Goal: Navigation & Orientation: Find specific page/section

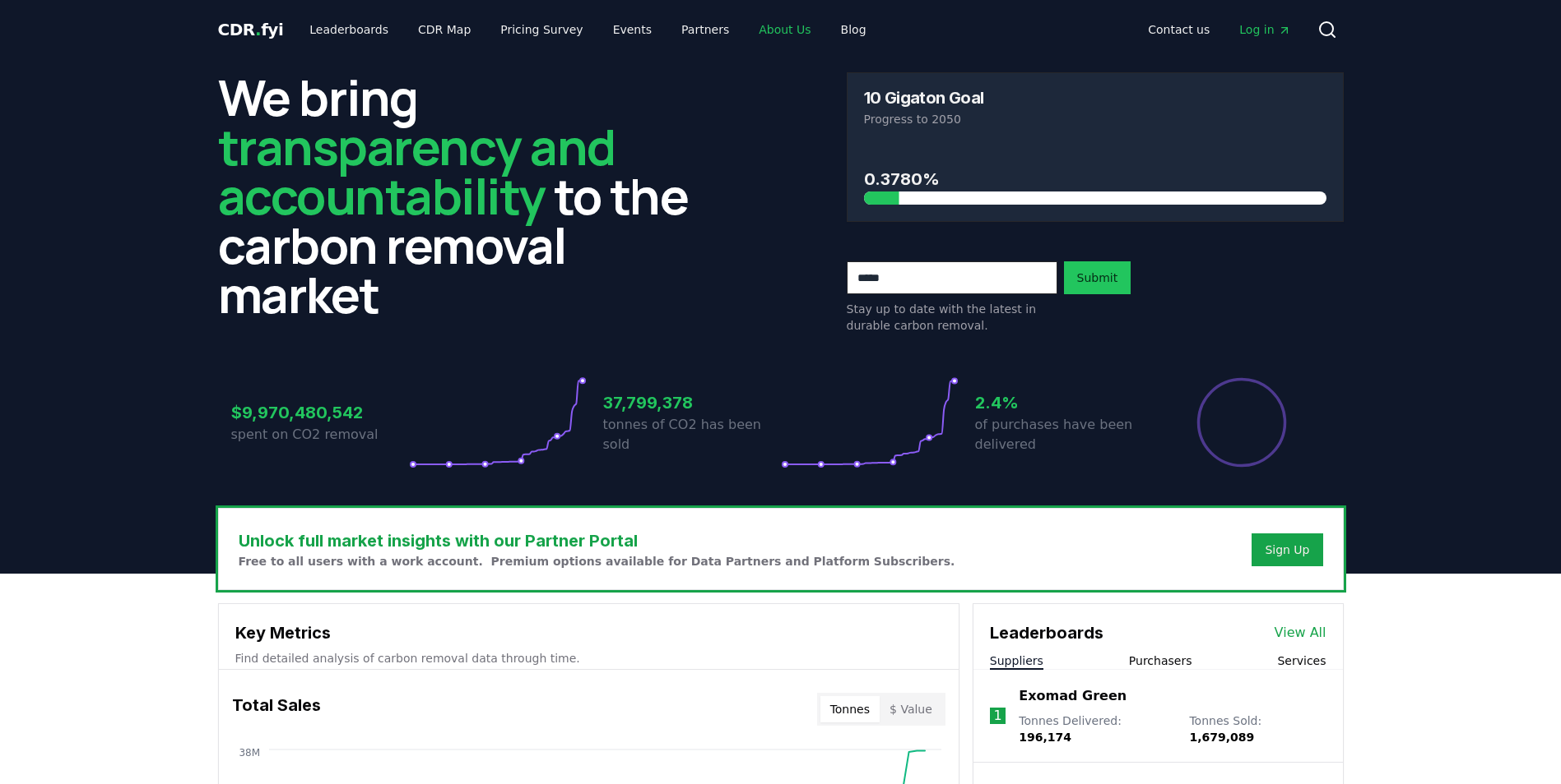
click at [750, 32] on link "About Us" at bounding box center [784, 30] width 79 height 30
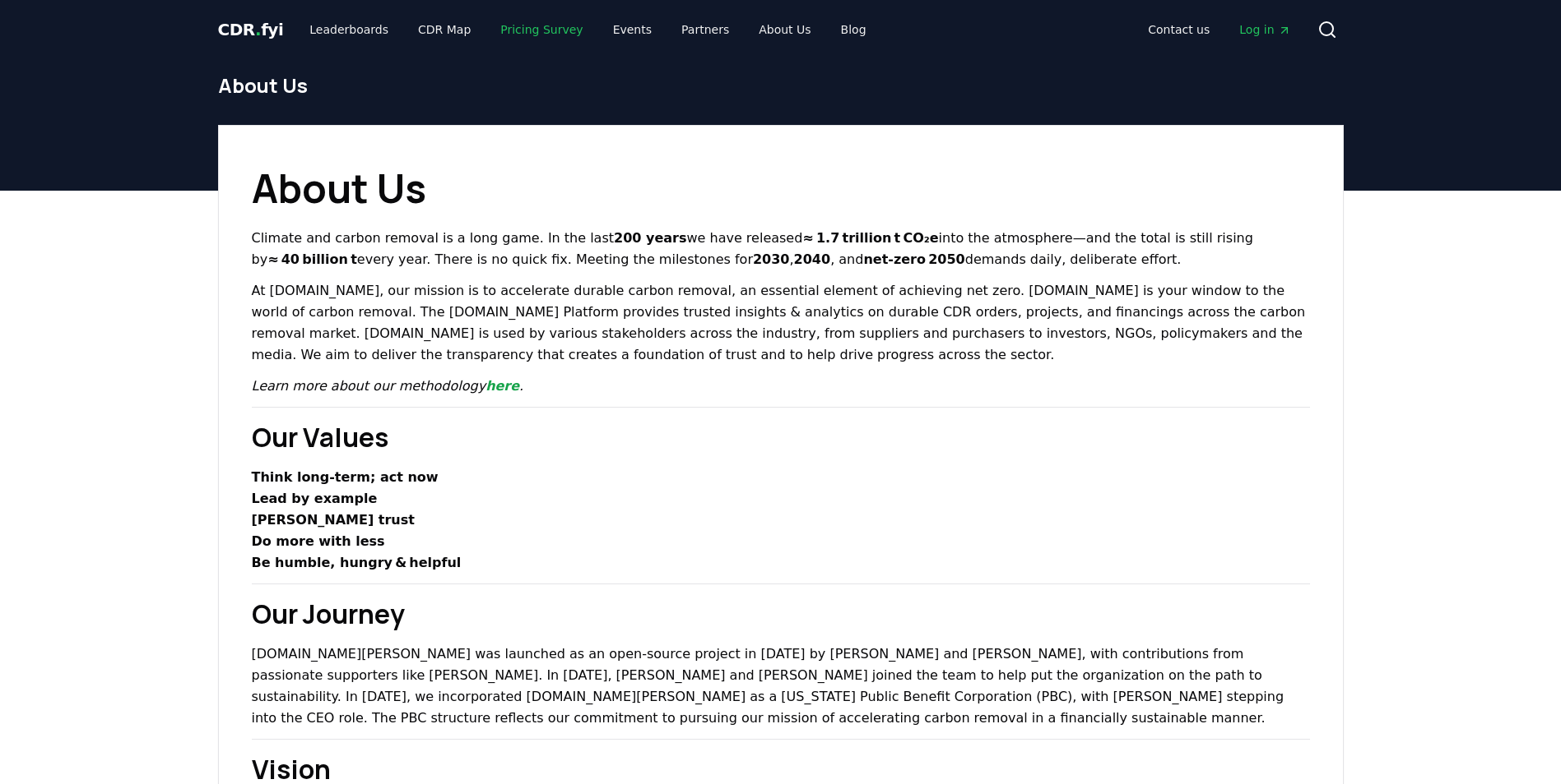
click at [515, 31] on link "Pricing Survey" at bounding box center [541, 30] width 108 height 30
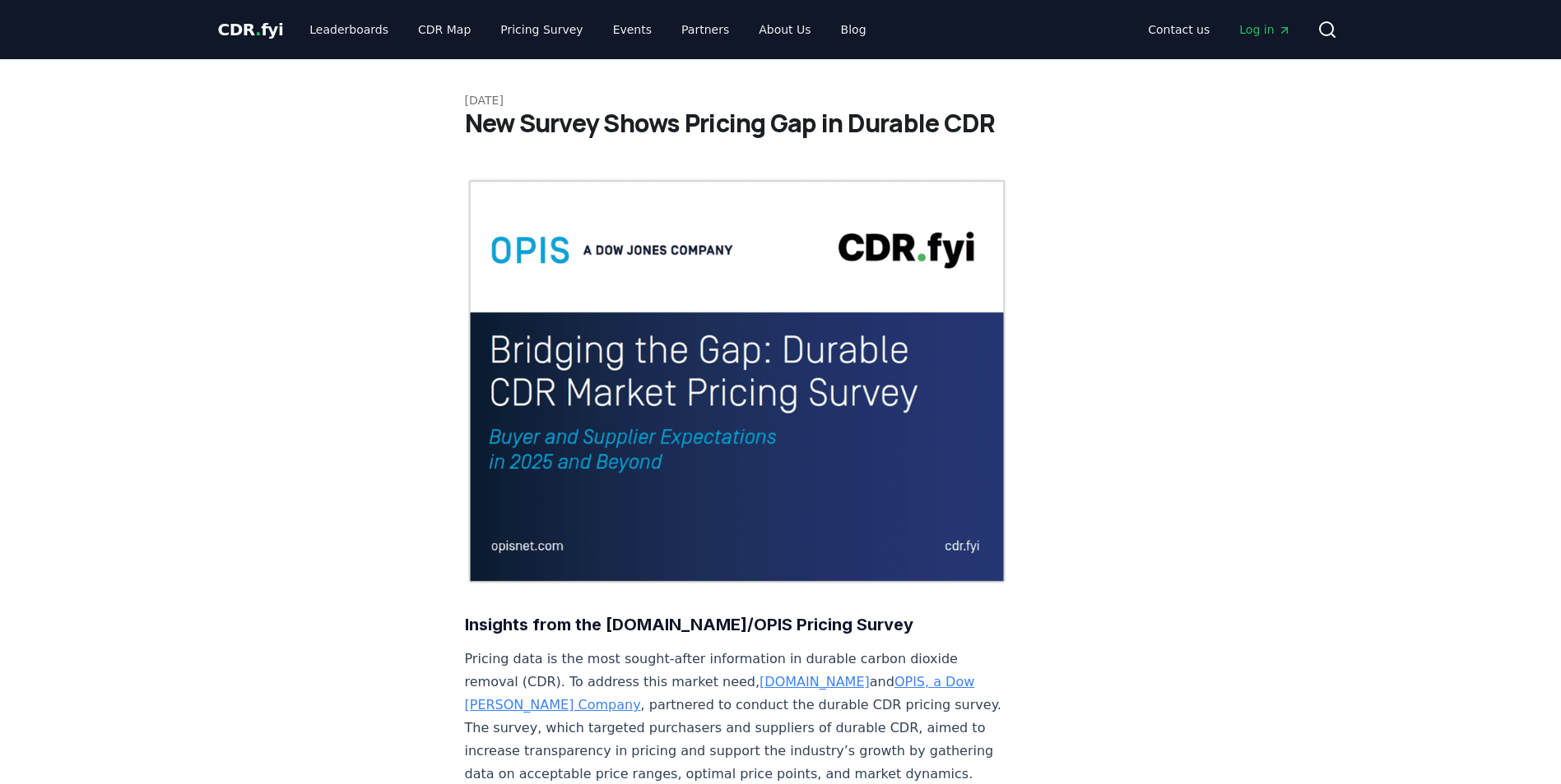
click at [832, 460] on img at bounding box center [737, 382] width 545 height 407
click at [701, 384] on img at bounding box center [737, 382] width 545 height 407
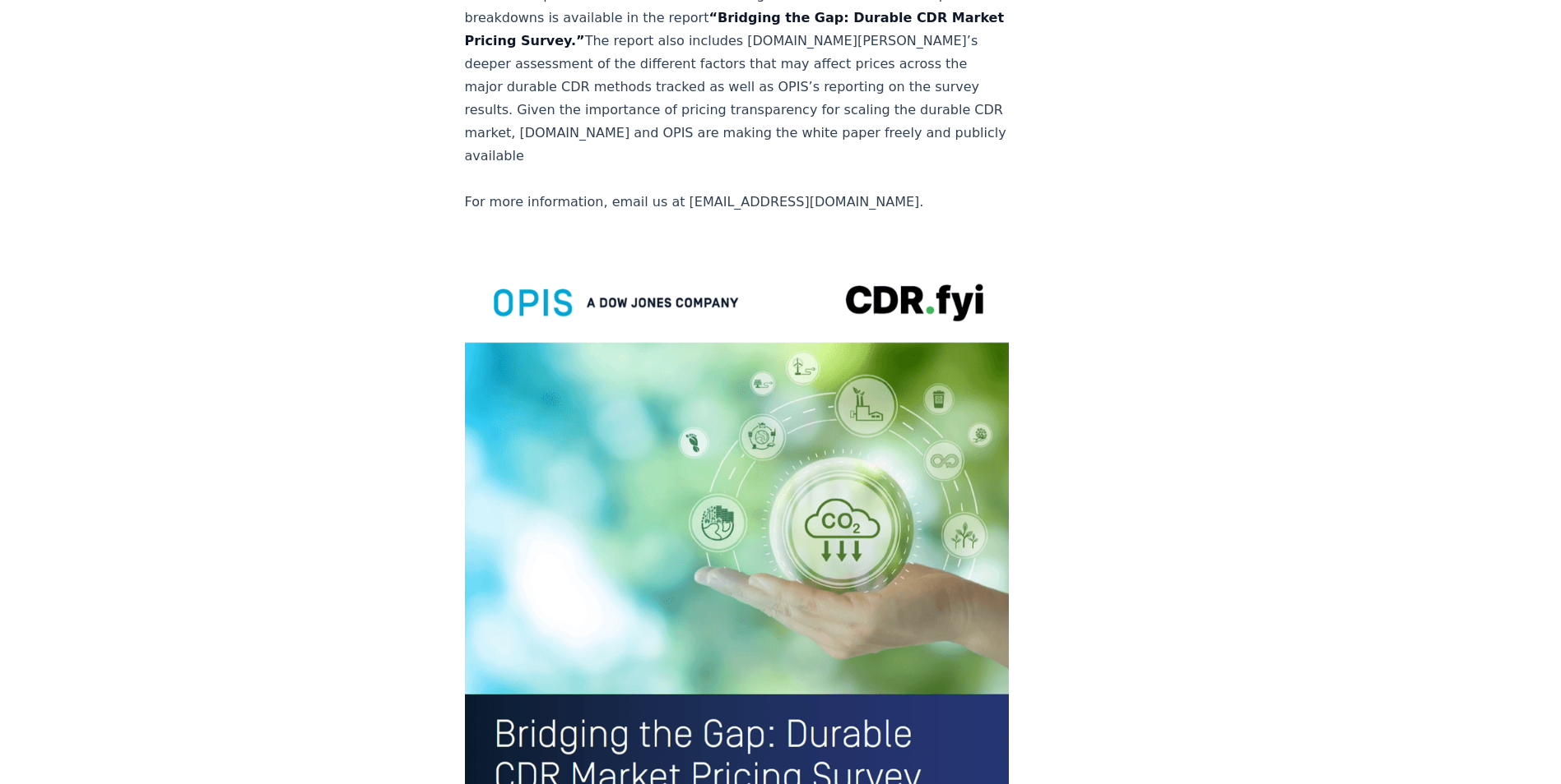
click at [675, 262] on img at bounding box center [737, 608] width 545 height 709
click at [770, 274] on img at bounding box center [737, 608] width 545 height 709
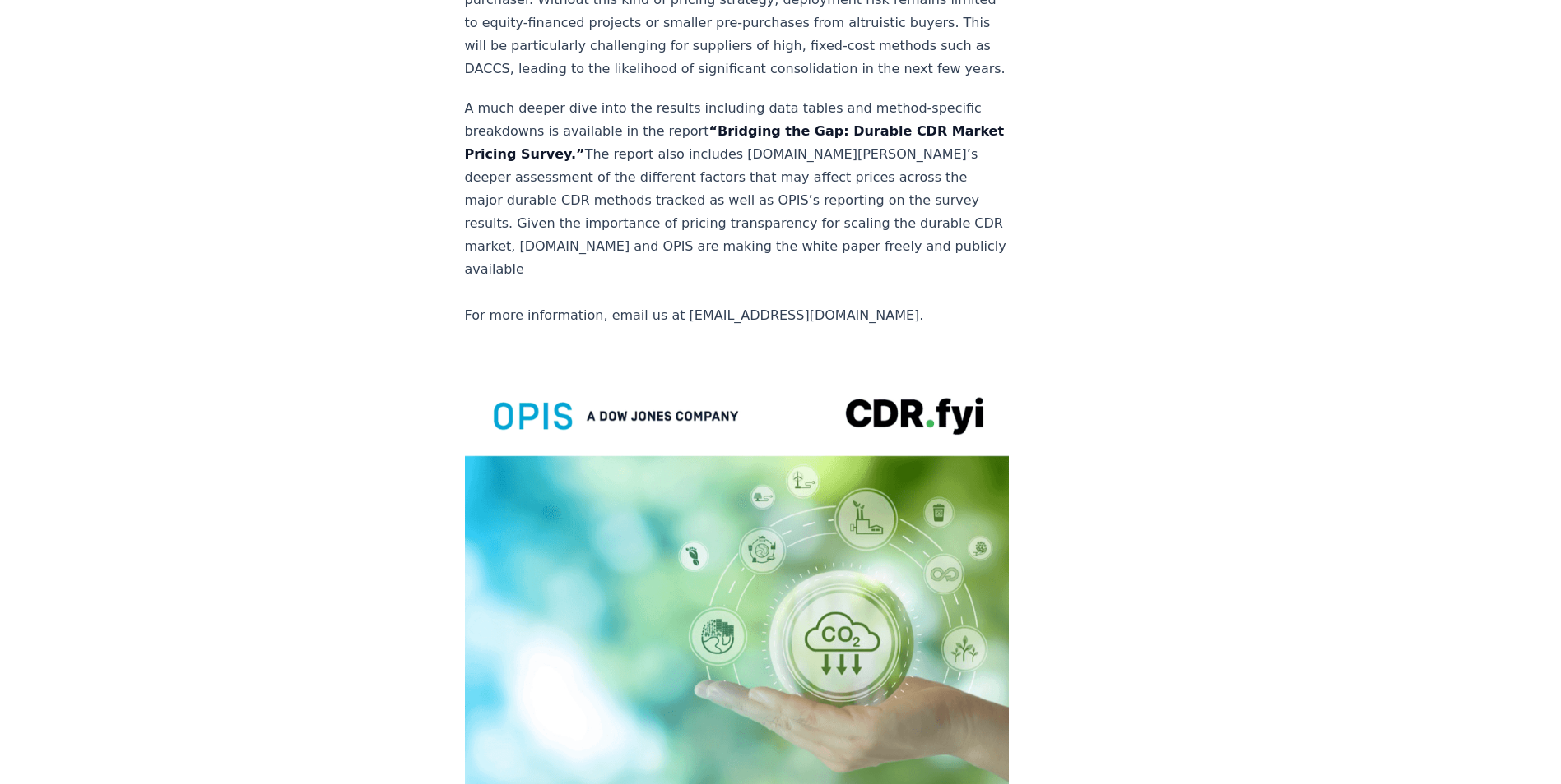
scroll to position [3079, 0]
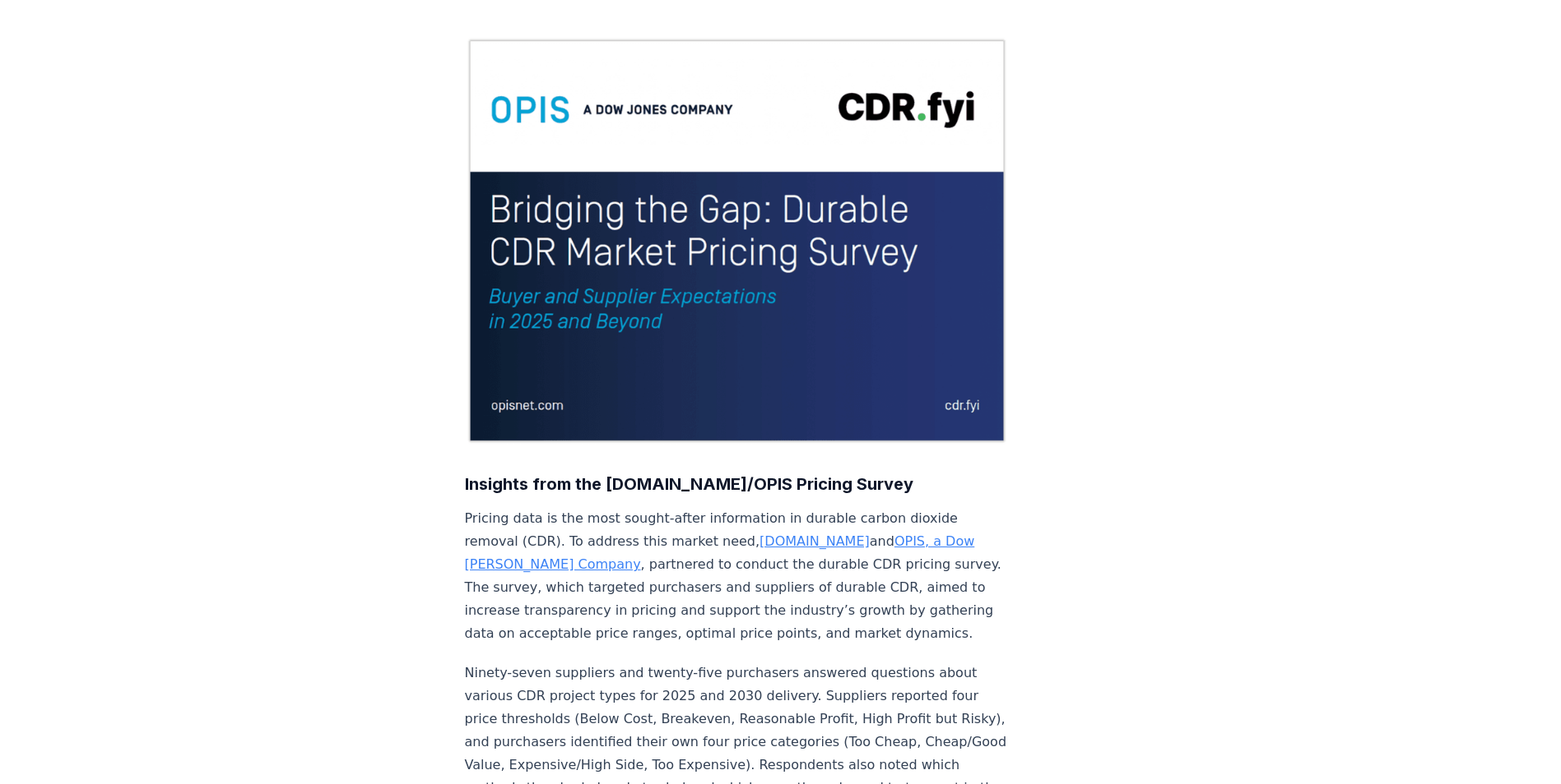
scroll to position [0, 0]
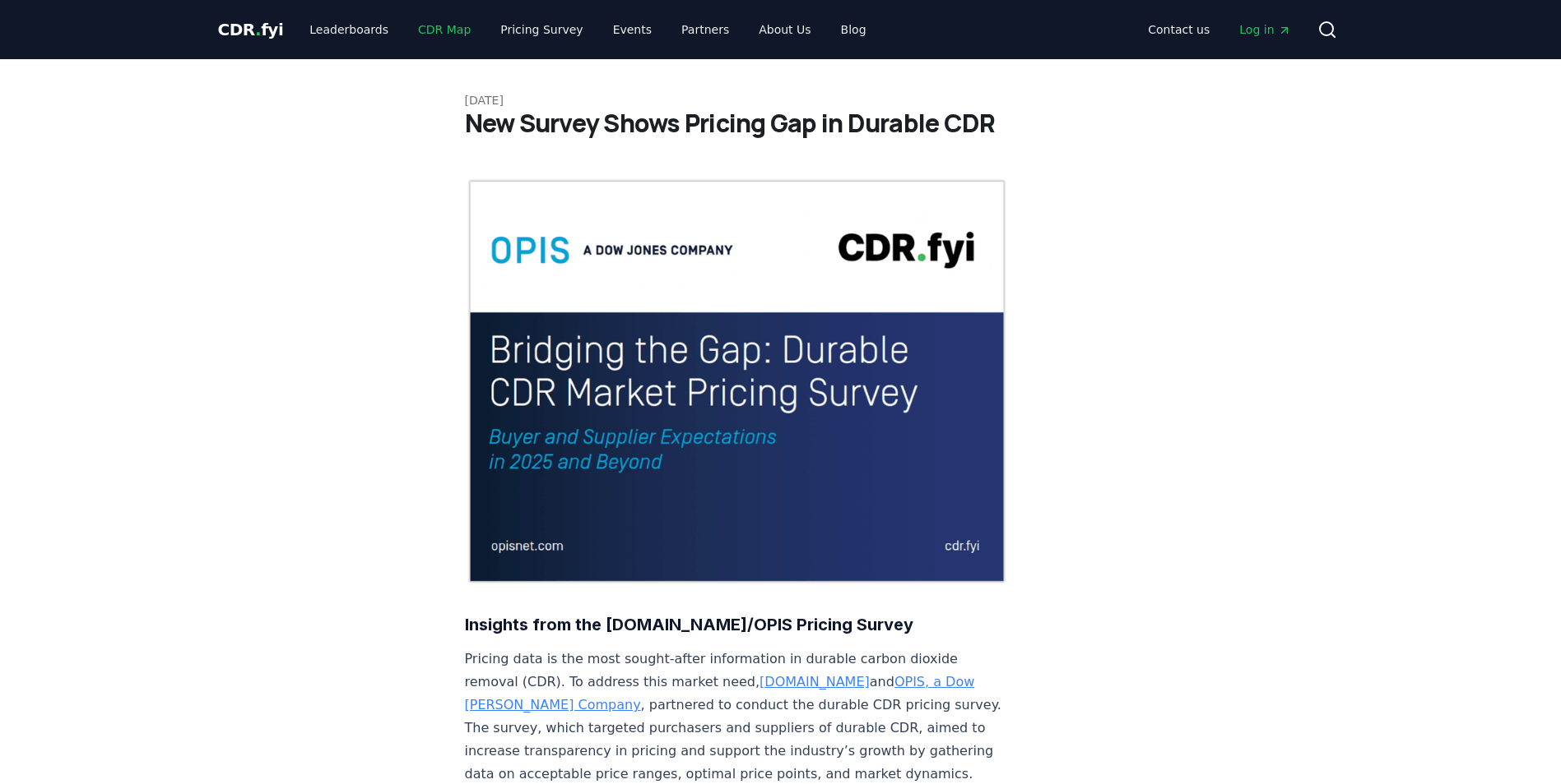
click at [434, 31] on link "CDR Map" at bounding box center [443, 30] width 79 height 30
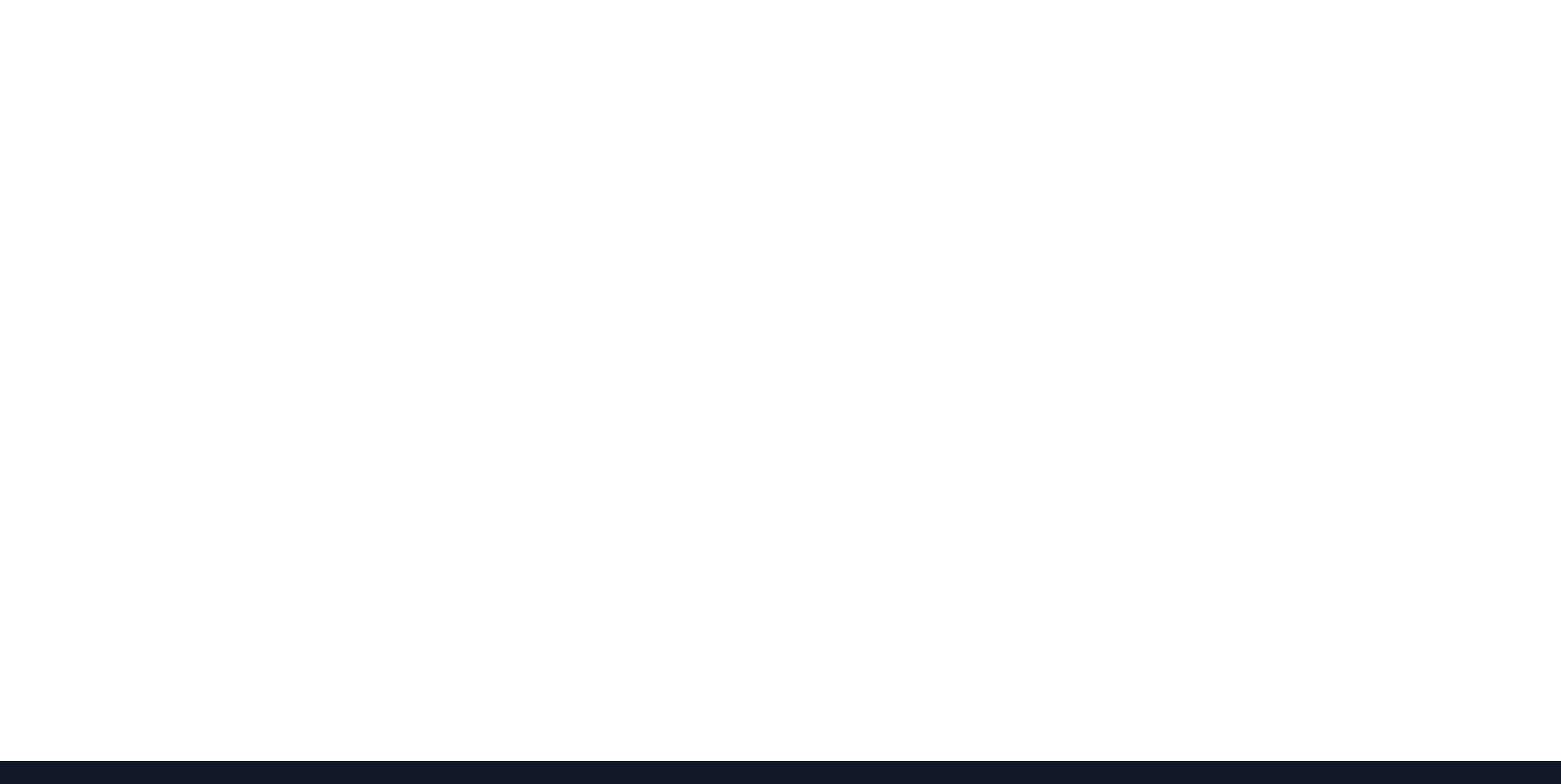
scroll to position [259, 0]
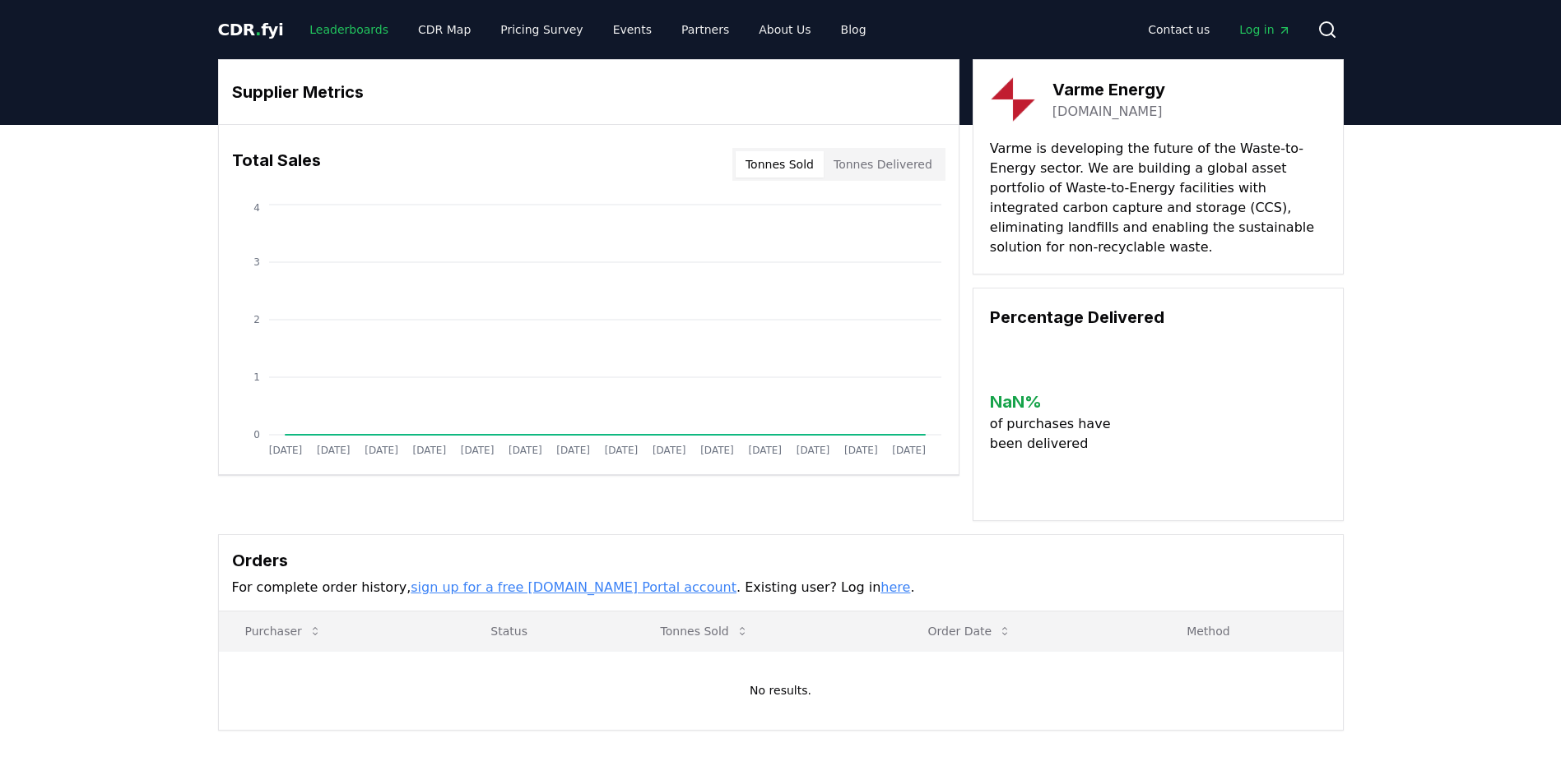
click at [346, 29] on link "Leaderboards" at bounding box center [349, 30] width 105 height 30
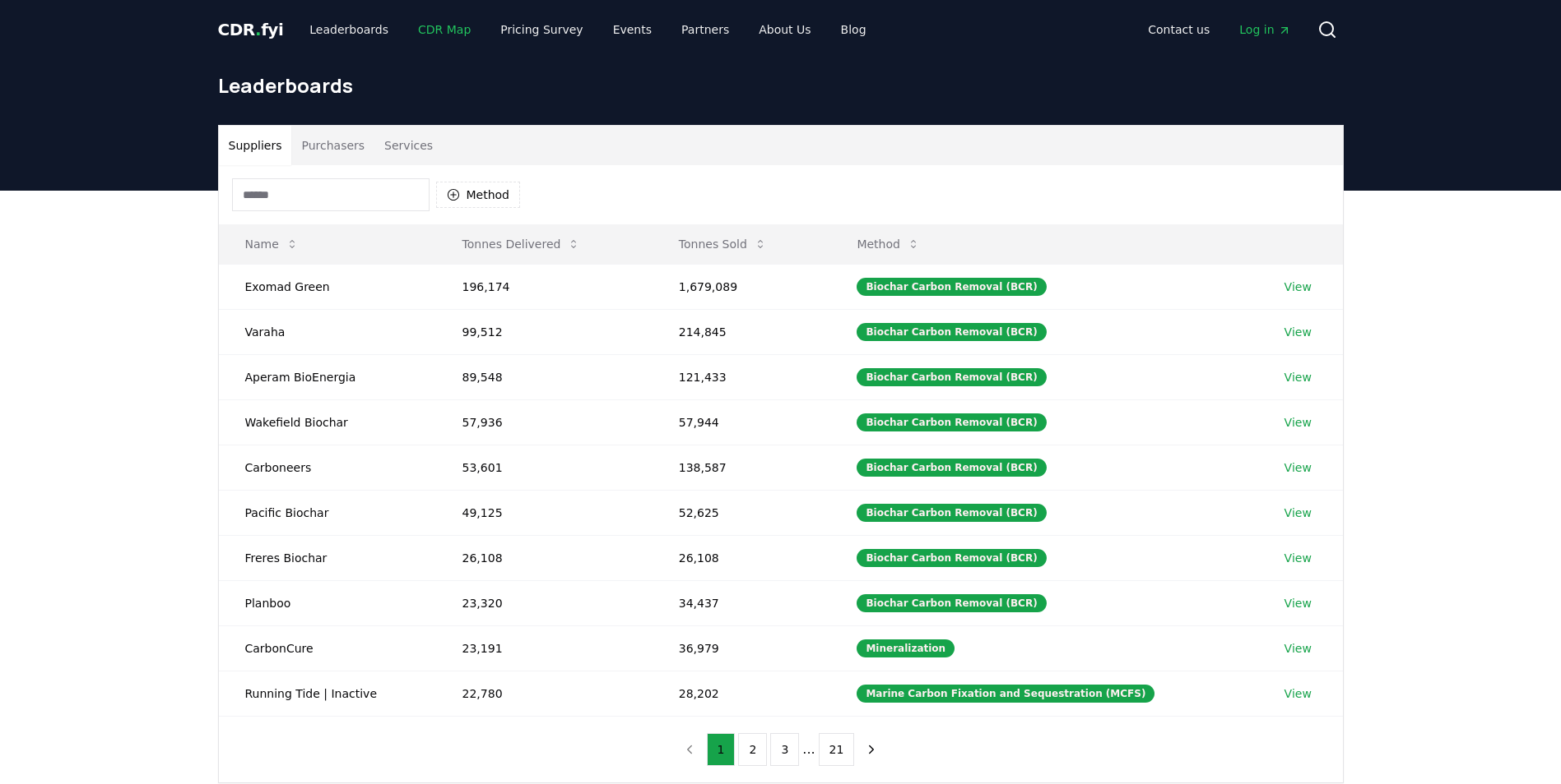
click at [431, 34] on link "CDR Map" at bounding box center [443, 30] width 79 height 30
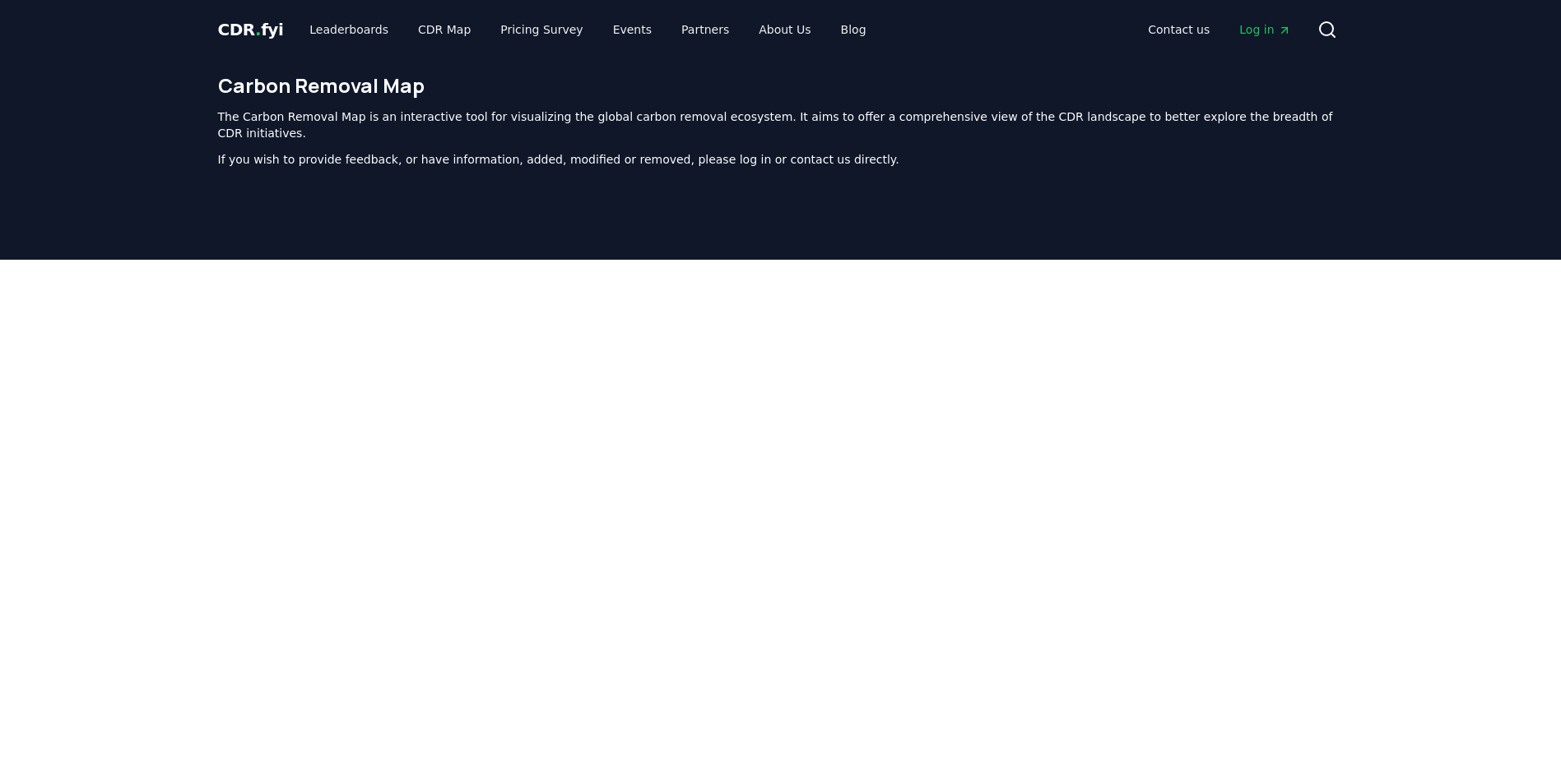
scroll to position [507, 0]
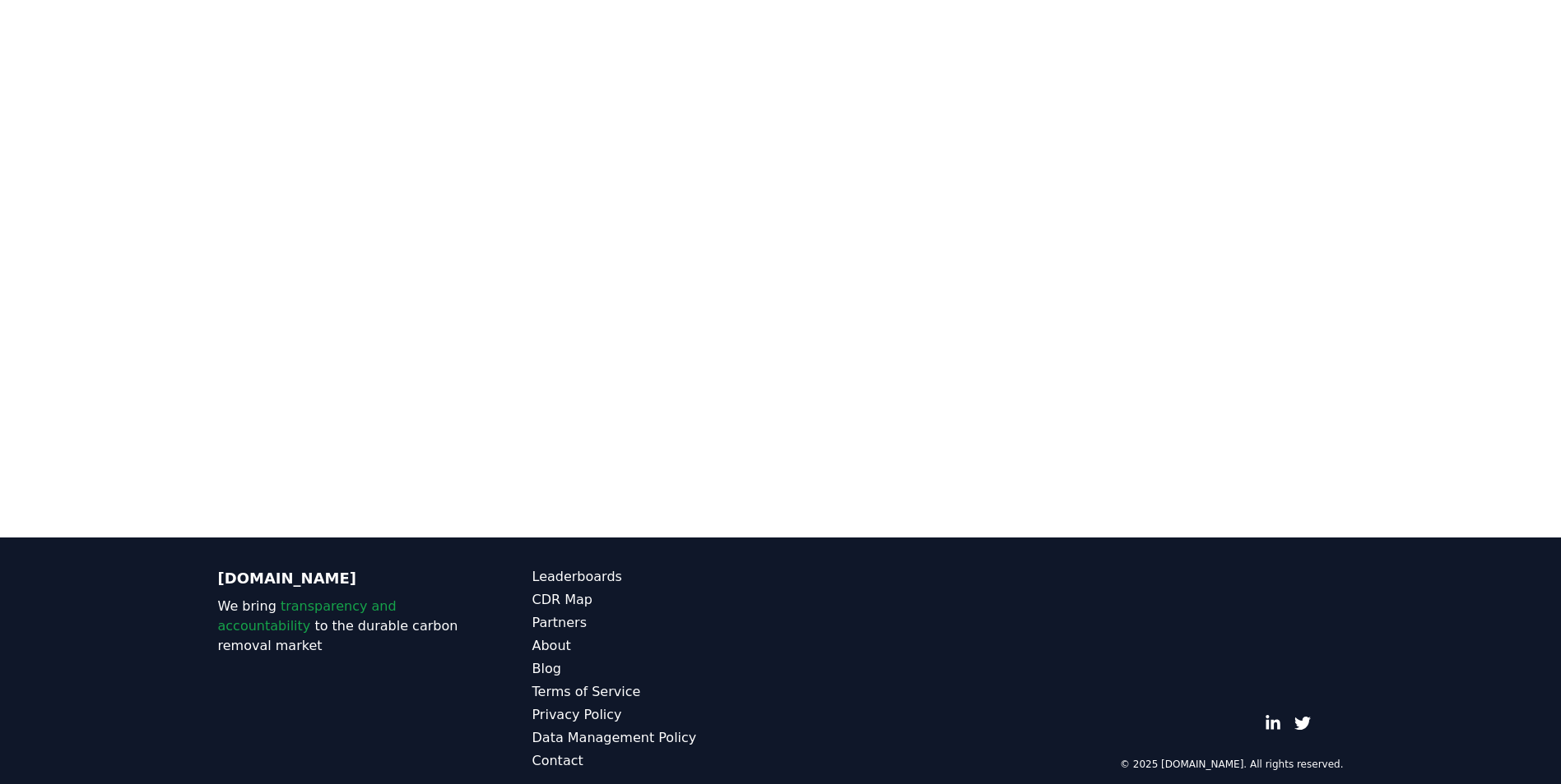
drag, startPoint x: 1451, startPoint y: 221, endPoint x: 1471, endPoint y: 331, distance: 111.8
click at [1471, 331] on div at bounding box center [780, 145] width 1561 height 784
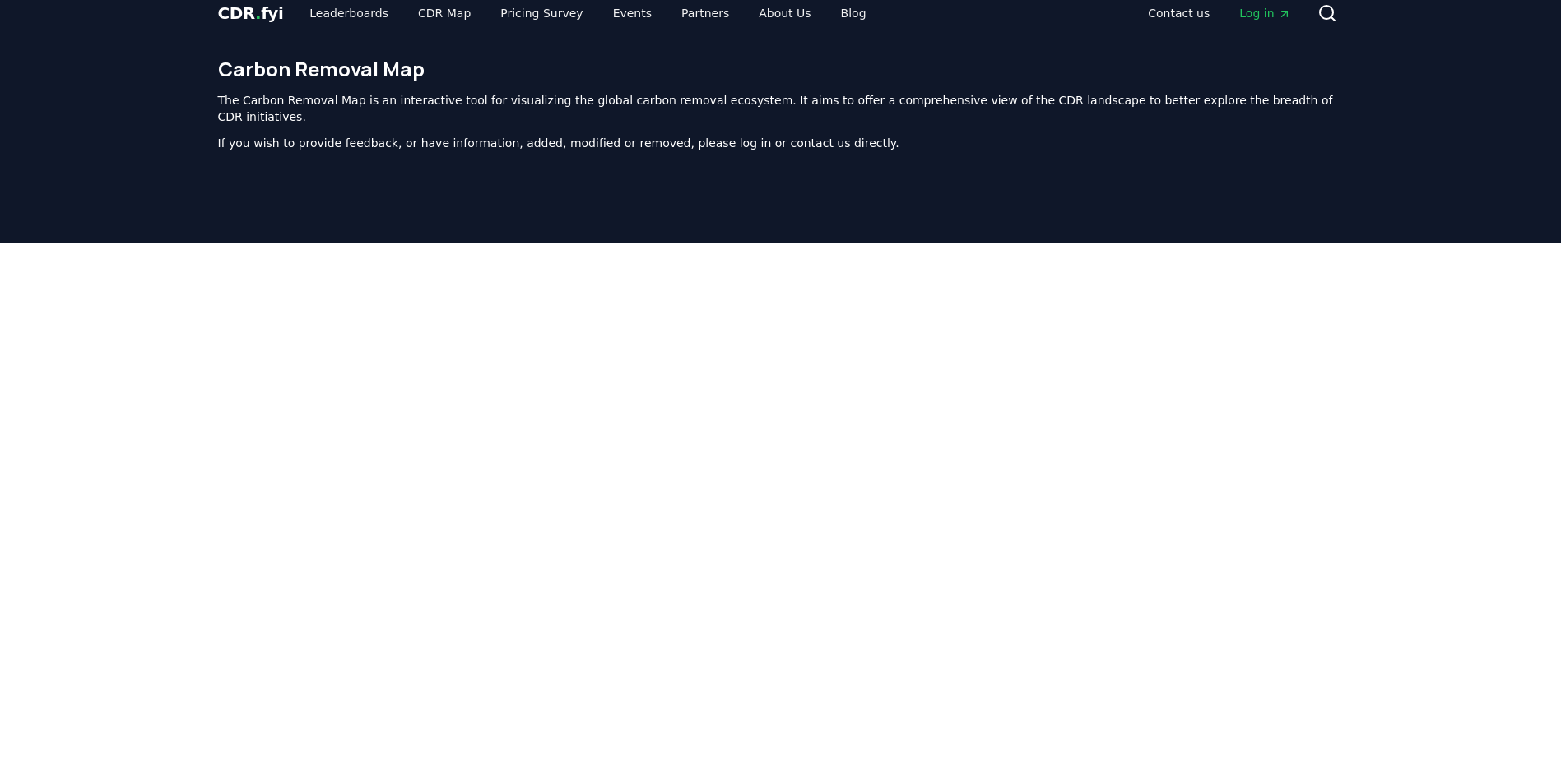
scroll to position [0, 0]
